Goal: Task Accomplishment & Management: Complete application form

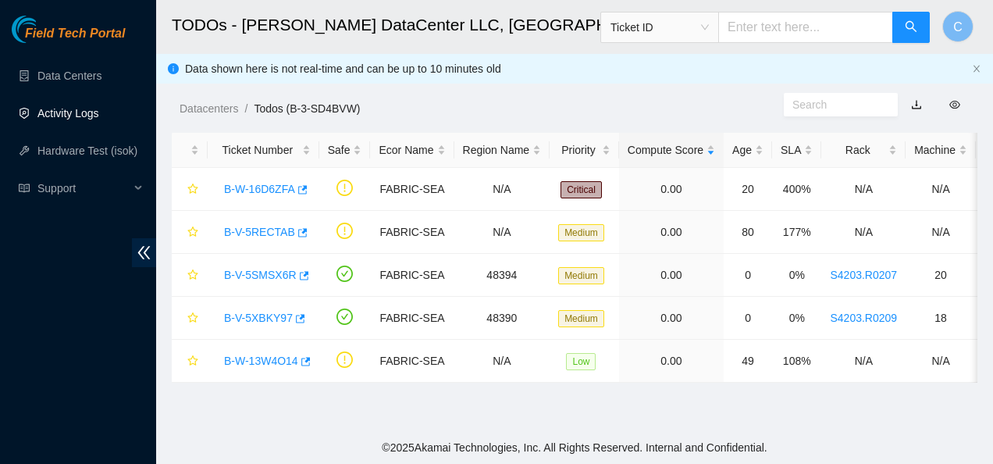
click at [69, 111] on link "Activity Logs" at bounding box center [68, 113] width 62 height 12
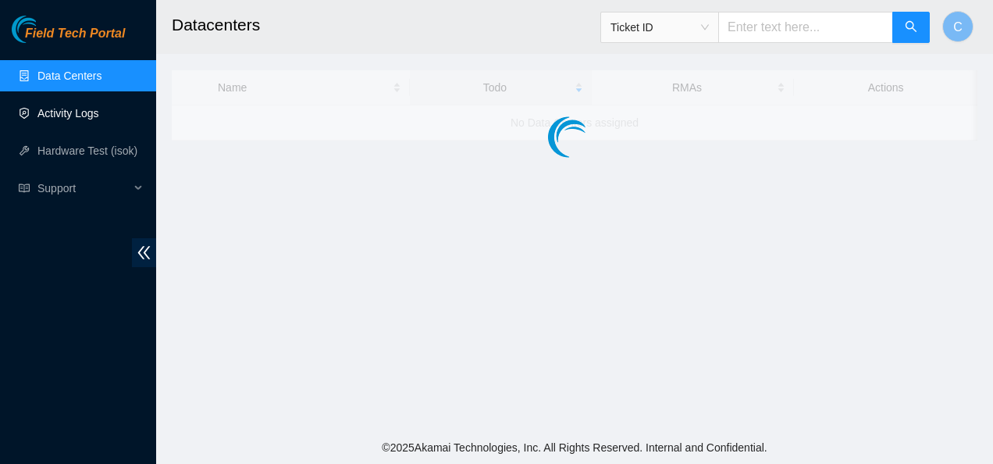
click at [81, 113] on link "Activity Logs" at bounding box center [68, 113] width 62 height 12
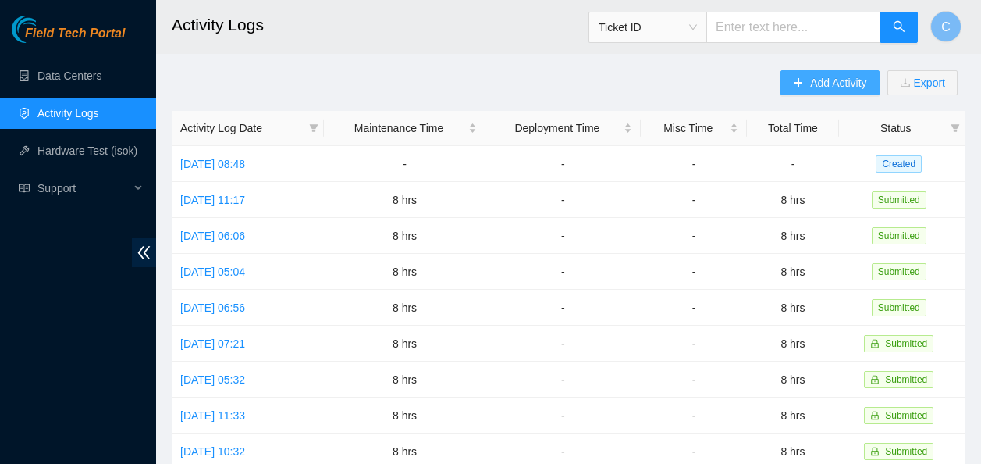
click at [821, 82] on span "Add Activity" at bounding box center [838, 82] width 56 height 17
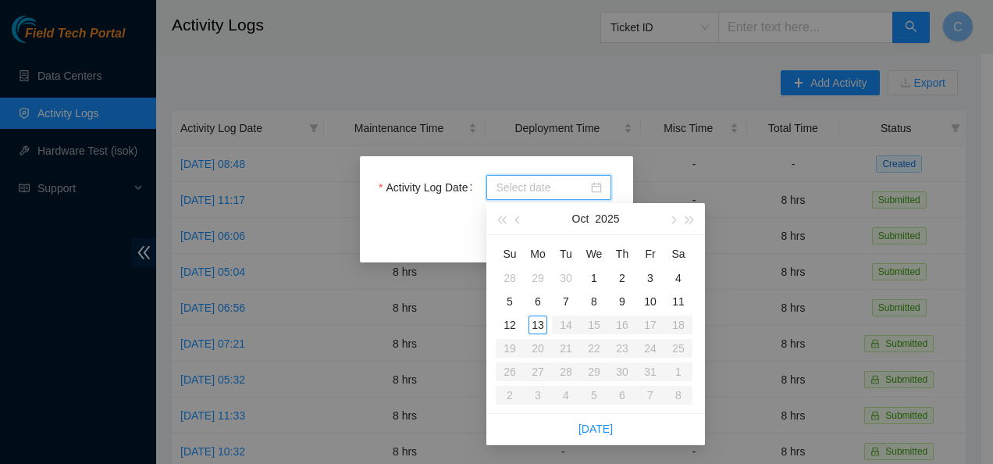
click at [505, 187] on input "Activity Log Date" at bounding box center [542, 187] width 92 height 17
type input "[DATE]"
click at [537, 320] on div "13" at bounding box center [537, 324] width 19 height 19
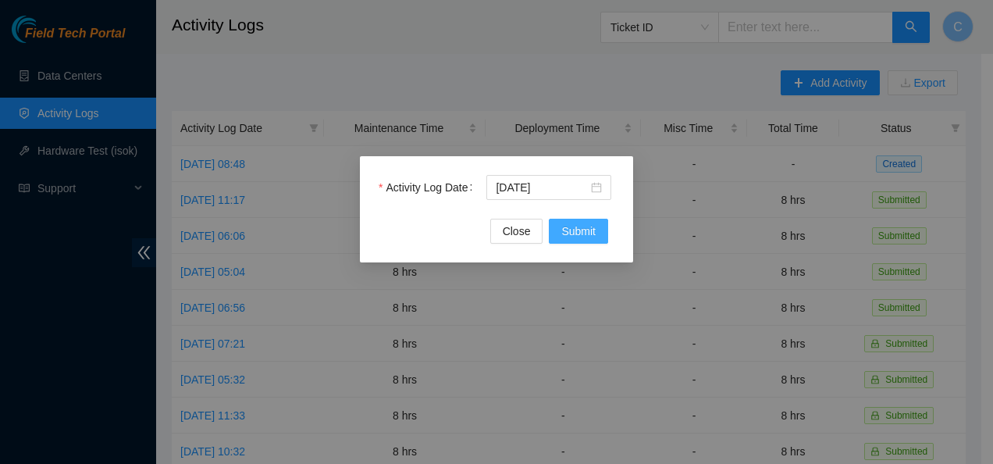
click at [575, 228] on span "Submit" at bounding box center [578, 230] width 34 height 17
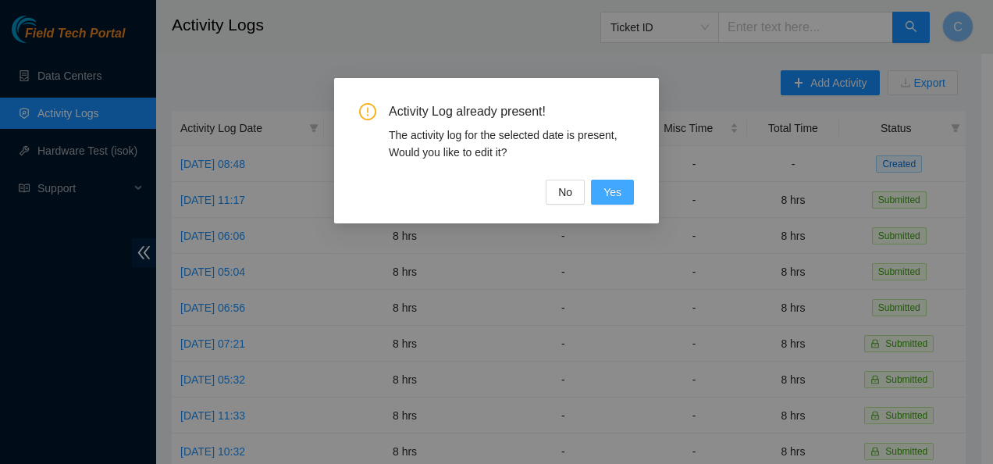
click at [610, 194] on span "Yes" at bounding box center [612, 191] width 18 height 17
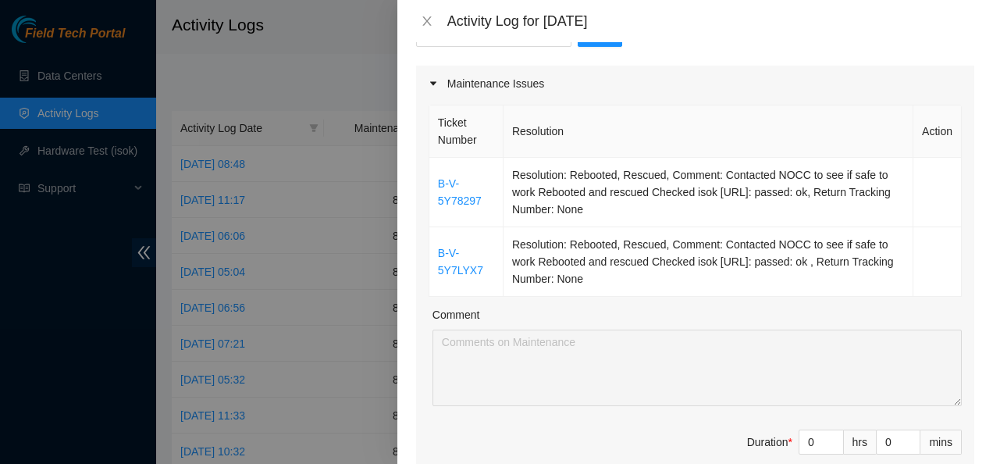
scroll to position [108, 0]
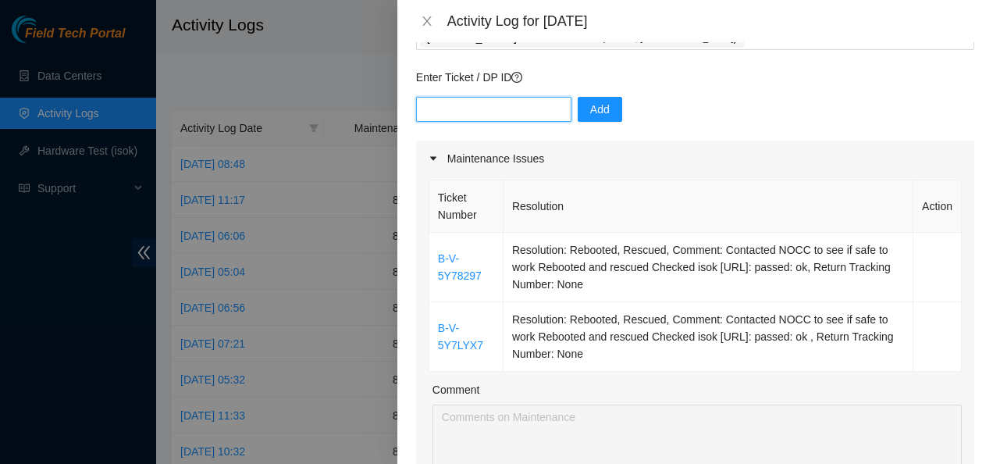
click at [485, 105] on input "text" at bounding box center [493, 109] width 155 height 25
paste input "Contacted NOCC to see if safe to work Rebooted and rescued Checked isok [URL]: …"
type input "C"
click at [912, 377] on div "Ticket Number Resolution Action B-V-5Y78297 Resolution: Rebooted, Rescued, Comm…" at bounding box center [695, 370] width 558 height 389
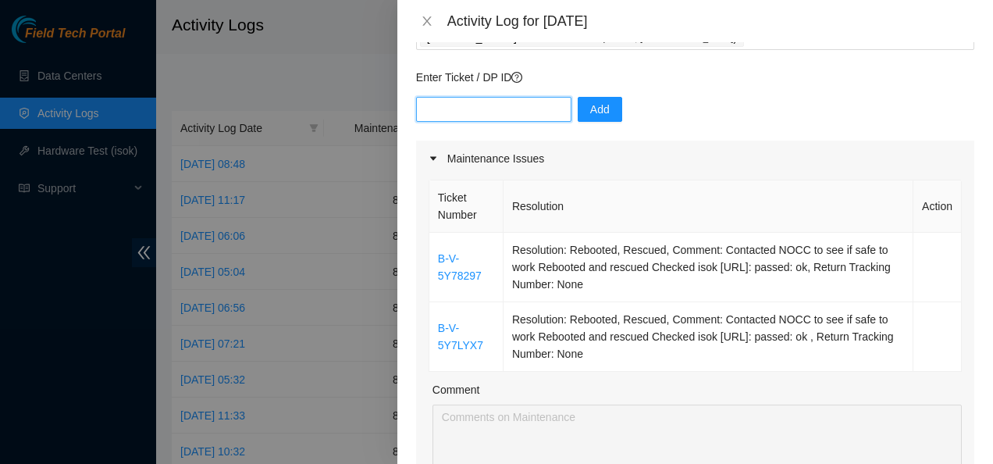
click at [507, 108] on input "text" at bounding box center [493, 109] width 155 height 25
paste input "B-W-16D6ZFA"
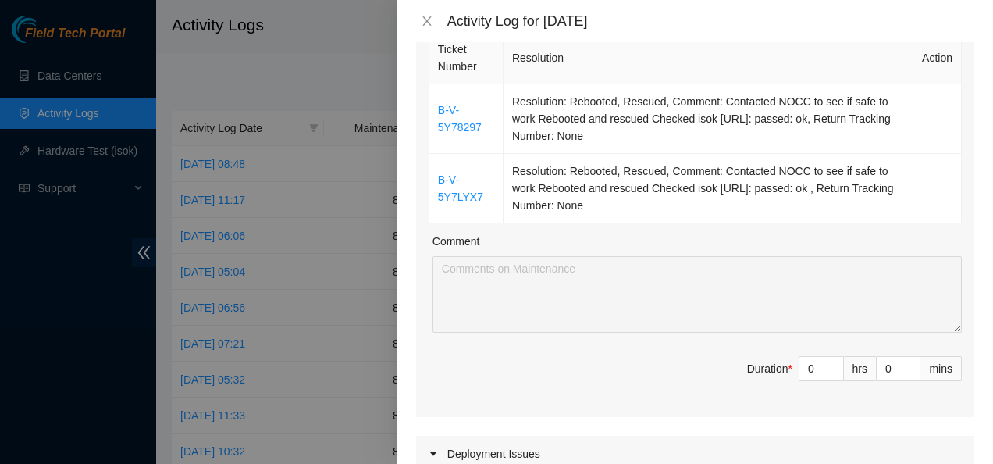
scroll to position [263, 0]
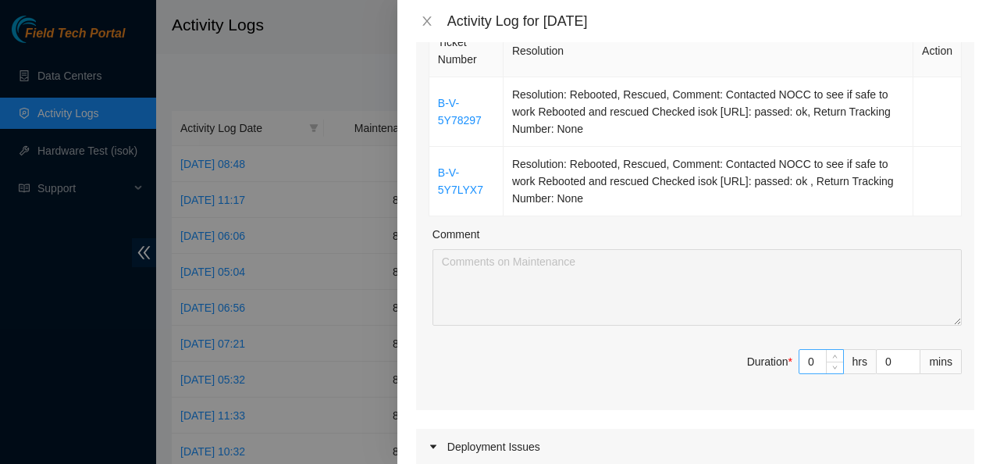
type input "B-W-16D6ZFA"
click at [802, 361] on input "0" at bounding box center [821, 361] width 44 height 23
type input "8"
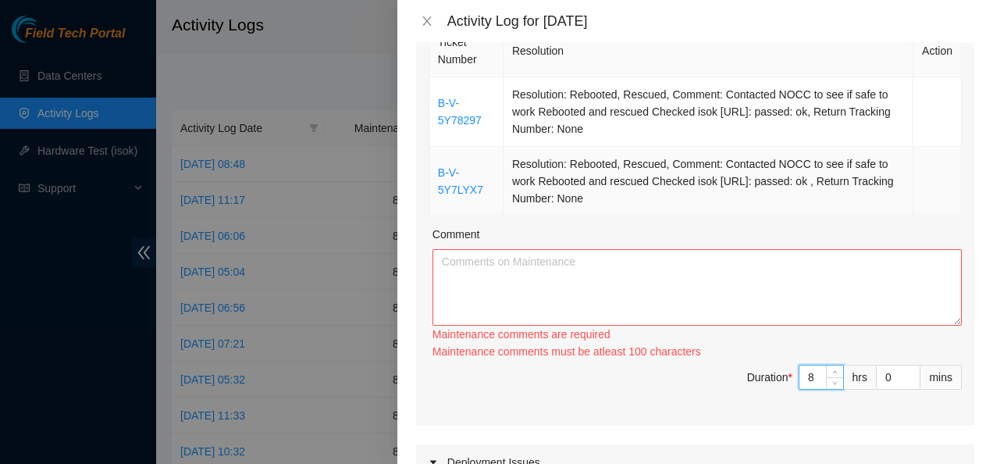
type input "8"
drag, startPoint x: 593, startPoint y: 194, endPoint x: 564, endPoint y: 194, distance: 29.7
click at [564, 194] on td "Resolution: Rebooted, Rescued, Comment: Contacted NOCC to see if safe to work R…" at bounding box center [708, 181] width 410 height 69
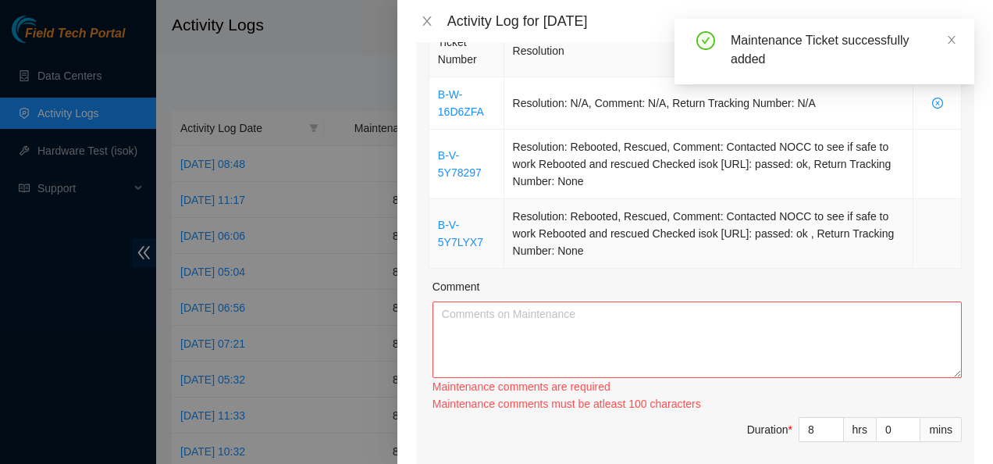
drag, startPoint x: 564, startPoint y: 194, endPoint x: 625, endPoint y: 258, distance: 88.9
click at [625, 258] on td "Resolution: Rebooted, Rescued, Comment: Contacted NOCC to see if safe to work R…" at bounding box center [708, 233] width 409 height 69
click at [590, 244] on td "Resolution: Rebooted, Rescued, Comment: Contacted NOCC to see if safe to work R…" at bounding box center [708, 233] width 409 height 69
click at [635, 251] on td "Resolution: Rebooted, Rescued, Comment: Contacted NOCC to see if safe to work R…" at bounding box center [708, 233] width 409 height 69
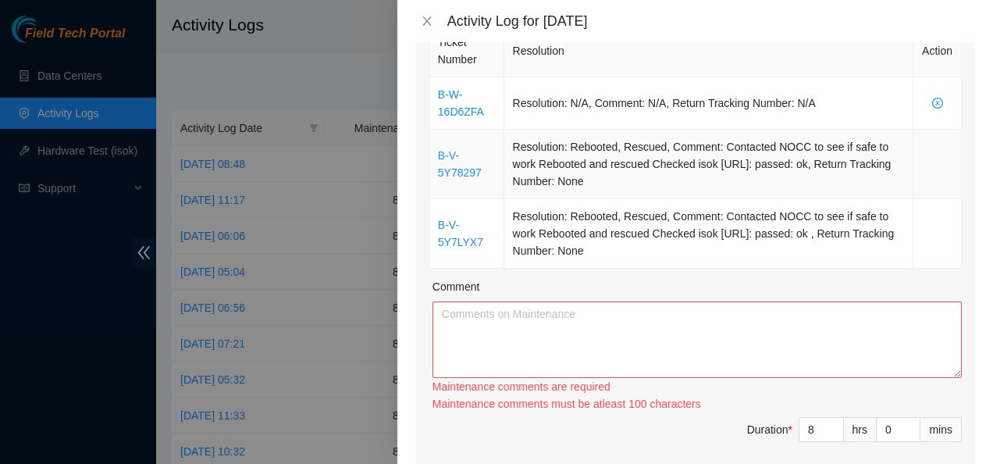
drag, startPoint x: 635, startPoint y: 251, endPoint x: 432, endPoint y: 158, distance: 222.5
click at [432, 158] on tbody "B-W-16D6ZFA Resolution: N/A, Comment: N/A, Return Tracking Number: N/A B-V-5Y78…" at bounding box center [695, 172] width 532 height 191
copy tbody "B-V-5Y78297 Resolution: Rebooted, Rescued, Comment: Contacted NOCC to see if sa…"
click at [488, 325] on textarea "Comment" at bounding box center [696, 339] width 529 height 76
paste textarea "B-V-5Y78297 Resolution: Rebooted, Rescued, Comment: Contacted NOCC to see if sa…"
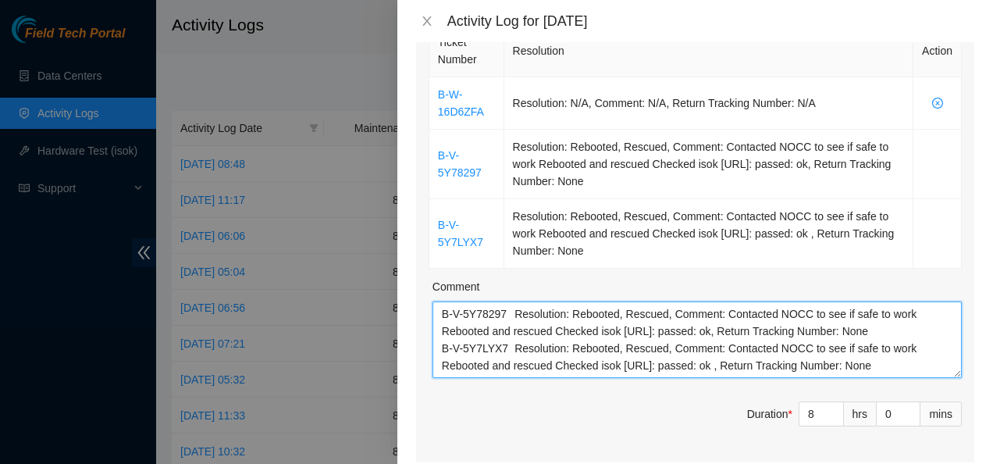
click at [506, 313] on textarea "B-V-5Y78297 Resolution: Rebooted, Rescued, Comment: Contacted NOCC to see if sa…" at bounding box center [696, 339] width 529 height 76
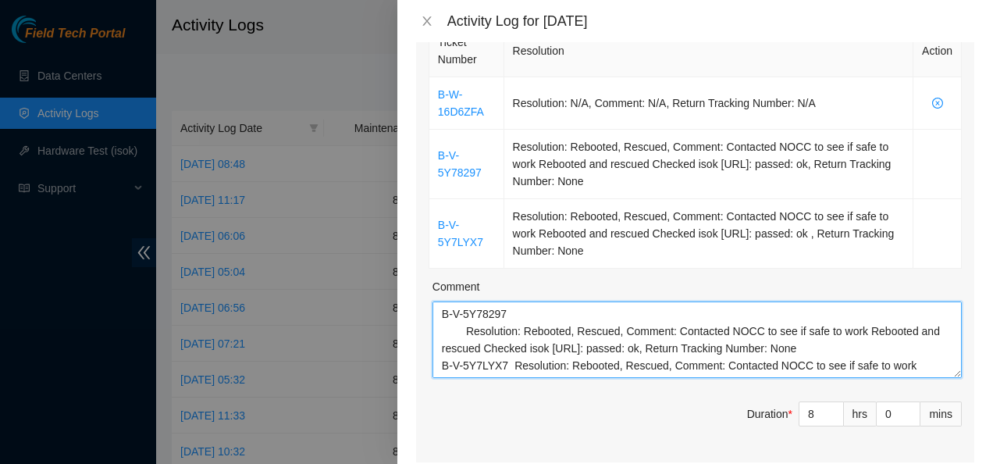
click at [505, 361] on textarea "B-V-5Y78297 Resolution: Rebooted, Rescued, Comment: Contacted NOCC to see if sa…" at bounding box center [696, 339] width 529 height 76
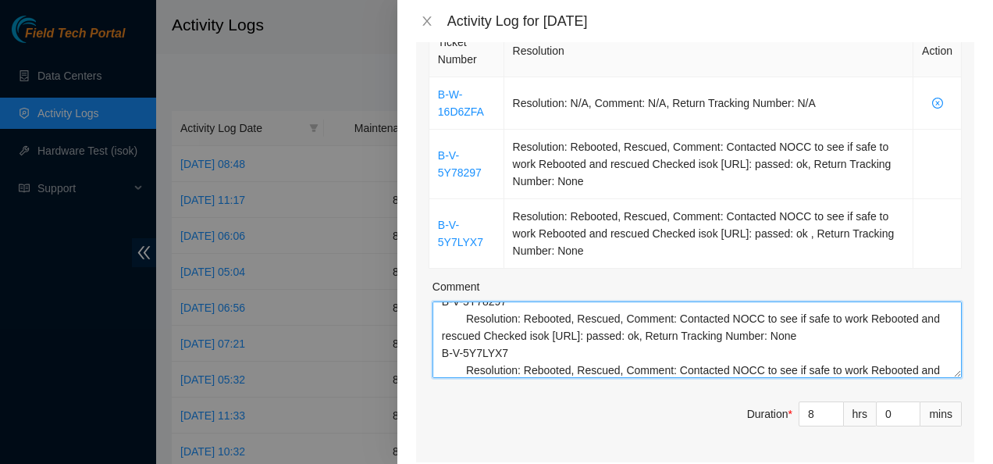
scroll to position [34, 0]
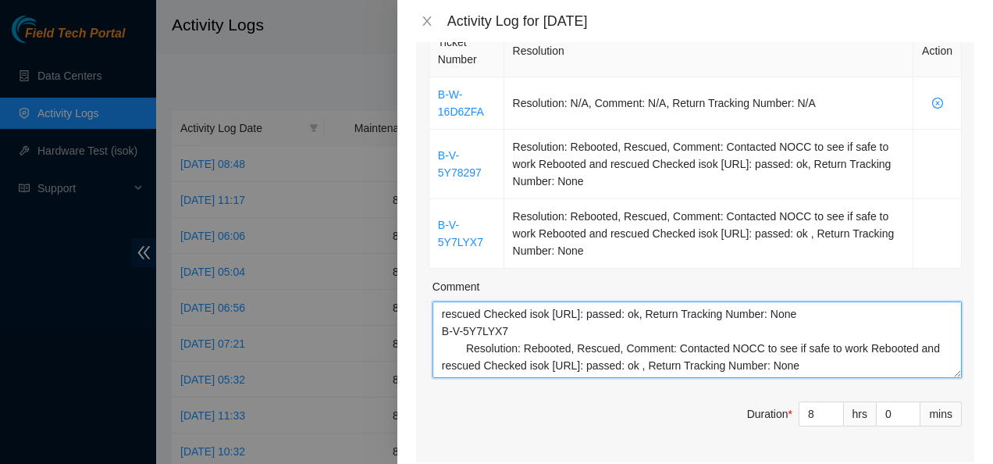
click at [831, 364] on textarea "B-V-5Y78297 Resolution: Rebooted, Rescued, Comment: Contacted NOCC to see if sa…" at bounding box center [696, 339] width 529 height 76
click at [876, 373] on textarea "B-V-5Y78297 Resolution: Rebooted, Rescued, Comment: Contacted NOCC to see if sa…" at bounding box center [696, 339] width 529 height 76
paste textarea "B-W-16D6ZFA ATOMASET on [DATE] 18:37 Scheduled PEACE suspension for [DATE] plea…"
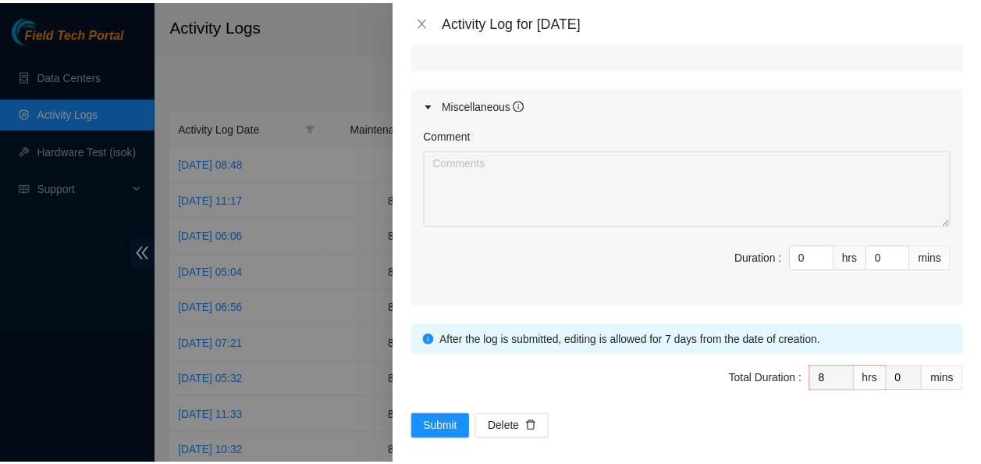
scroll to position [990, 0]
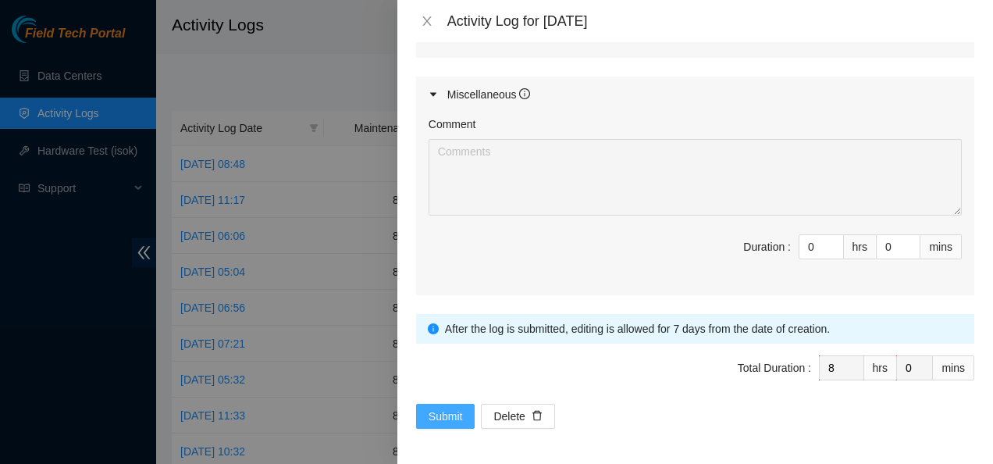
type textarea "B-V-5Y78297 Resolution: Rebooted, Rescued, Comment: Contacted NOCC to see if sa…"
click at [442, 412] on span "Submit" at bounding box center [446, 415] width 34 height 17
